Goal: Information Seeking & Learning: Learn about a topic

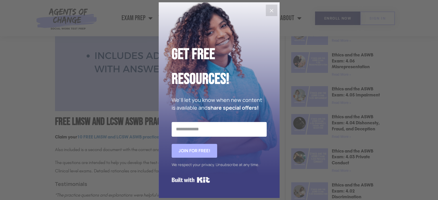
scroll to position [227, 0]
click at [271, 11] on icon "Close" at bounding box center [271, 10] width 3 height 3
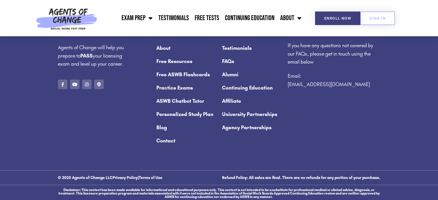
scroll to position [1051, 0]
click at [140, 22] on link "Exam Prep" at bounding box center [137, 18] width 37 height 14
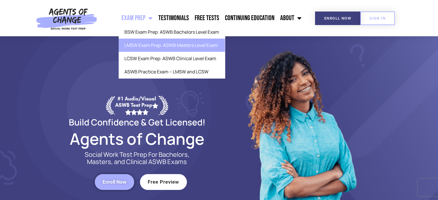
click at [148, 47] on link "LMSW Exam Prep: ASWB Masters Level Exam" at bounding box center [172, 45] width 106 height 13
